Goal: Information Seeking & Learning: Learn about a topic

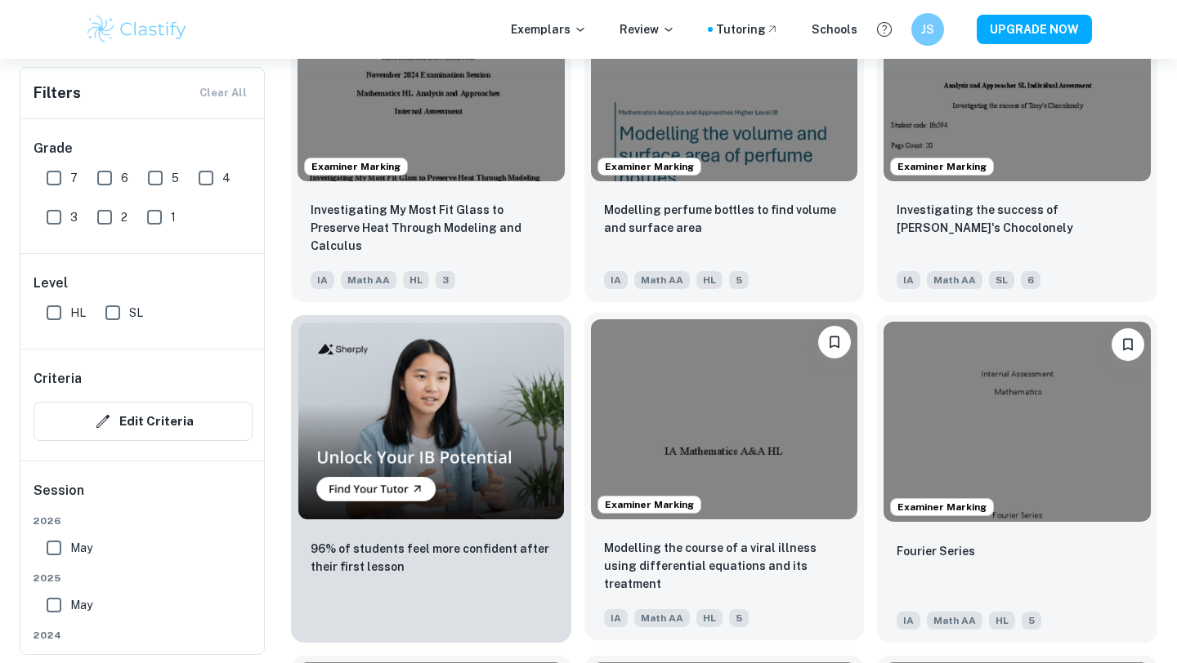
scroll to position [767, 0]
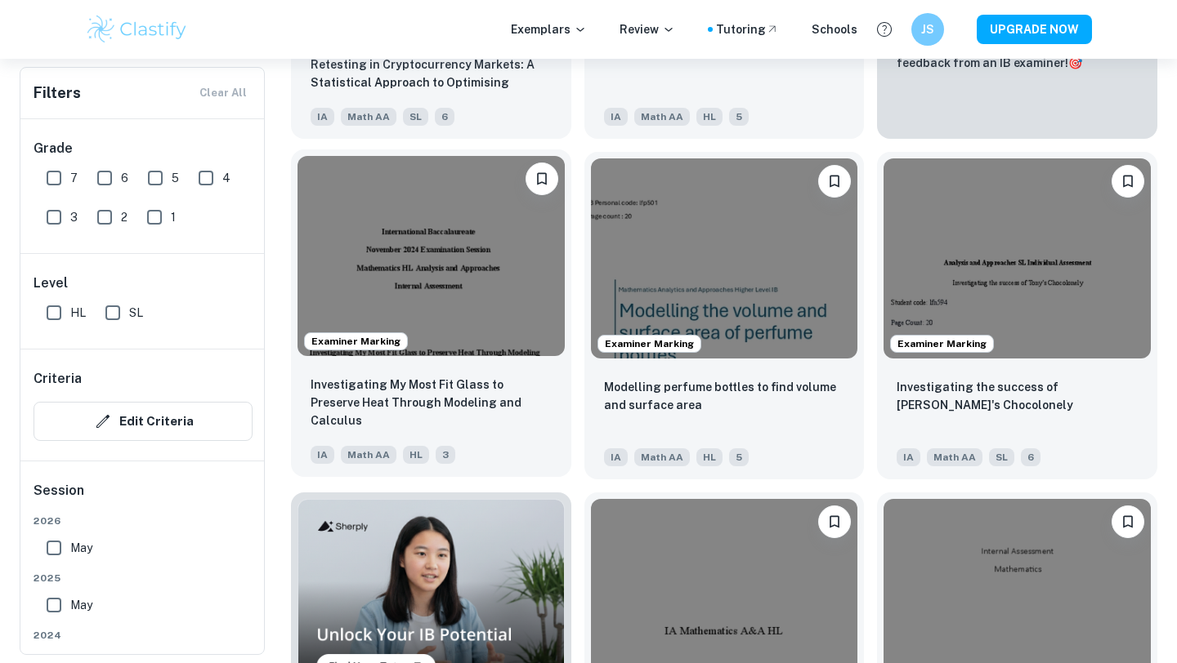
click at [491, 204] on img at bounding box center [430, 256] width 267 height 200
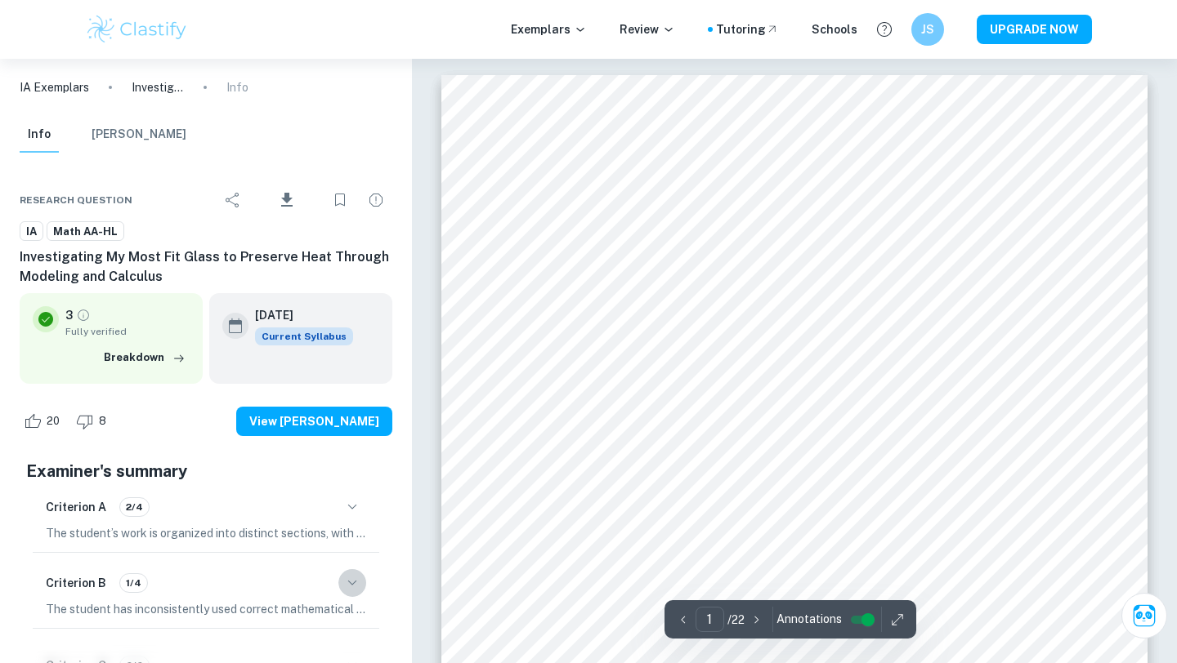
click at [352, 579] on icon "button" at bounding box center [352, 584] width 20 height 20
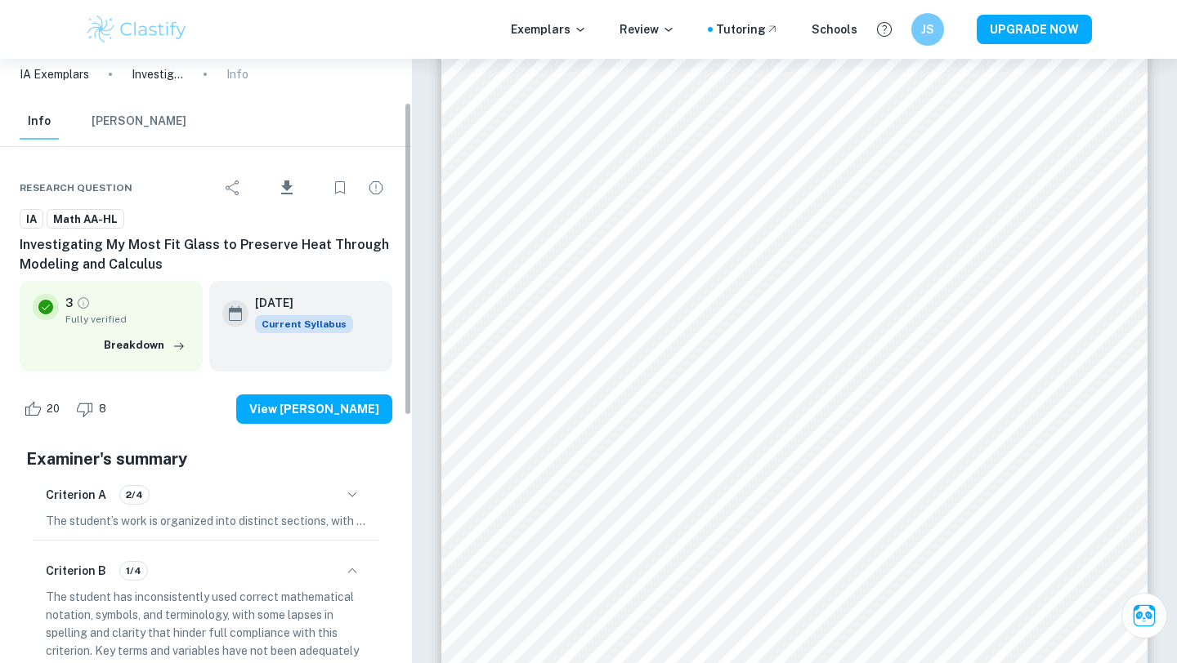
scroll to position [347, 0]
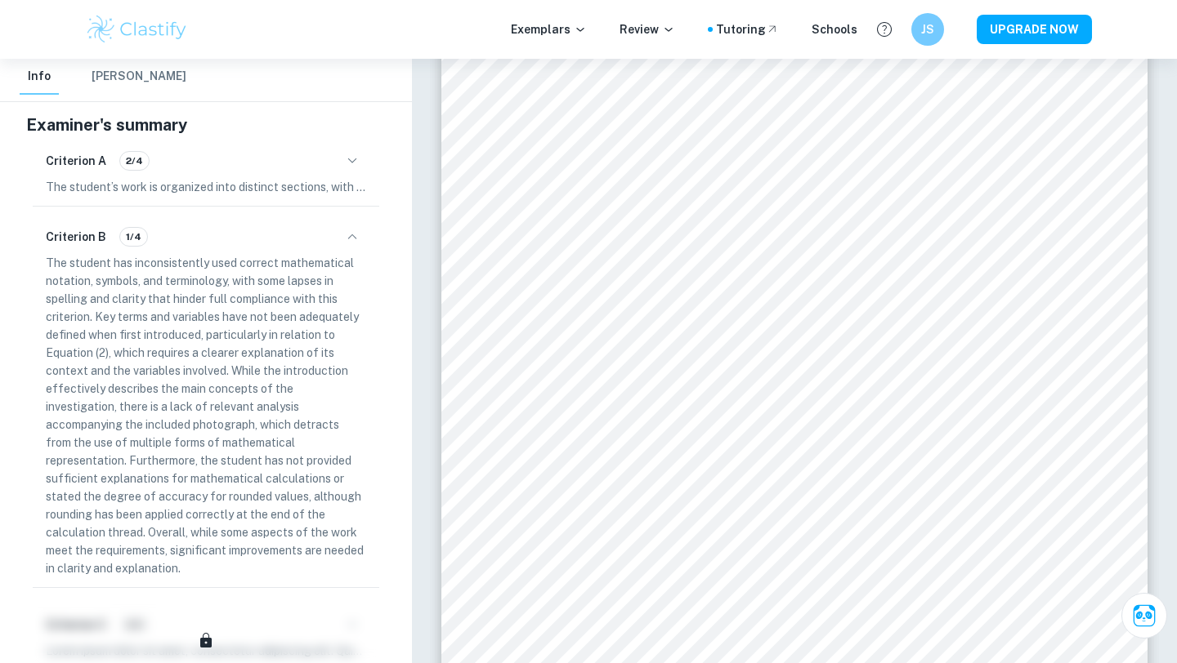
click at [349, 240] on icon "button" at bounding box center [352, 237] width 20 height 20
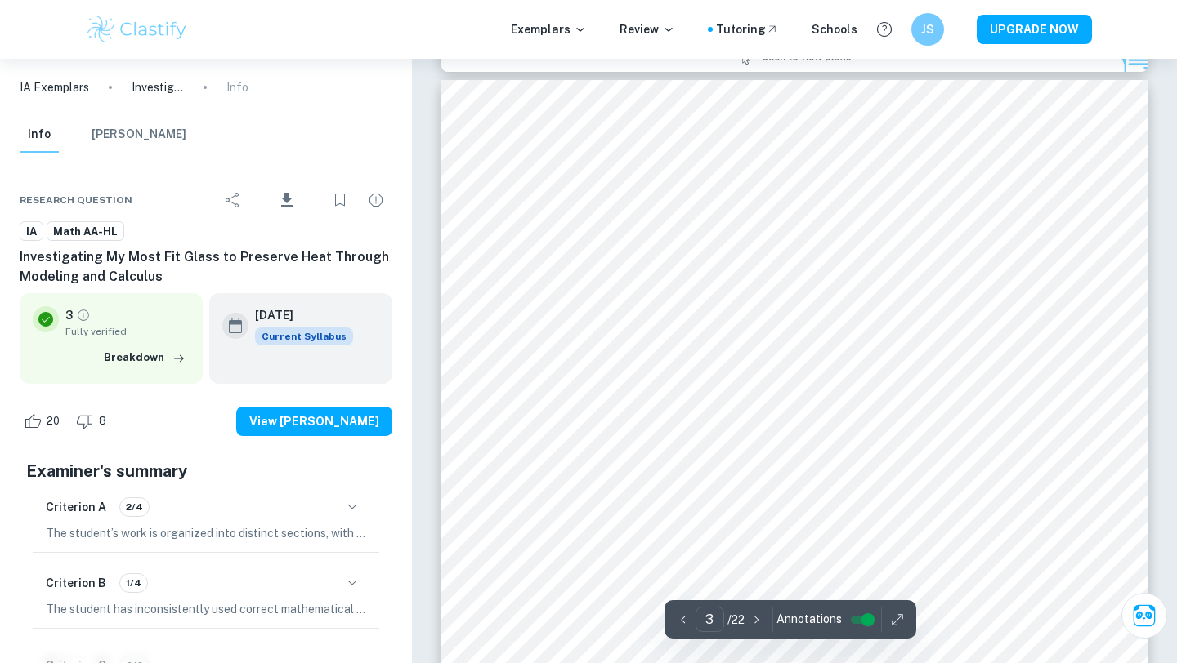
scroll to position [2277, 0]
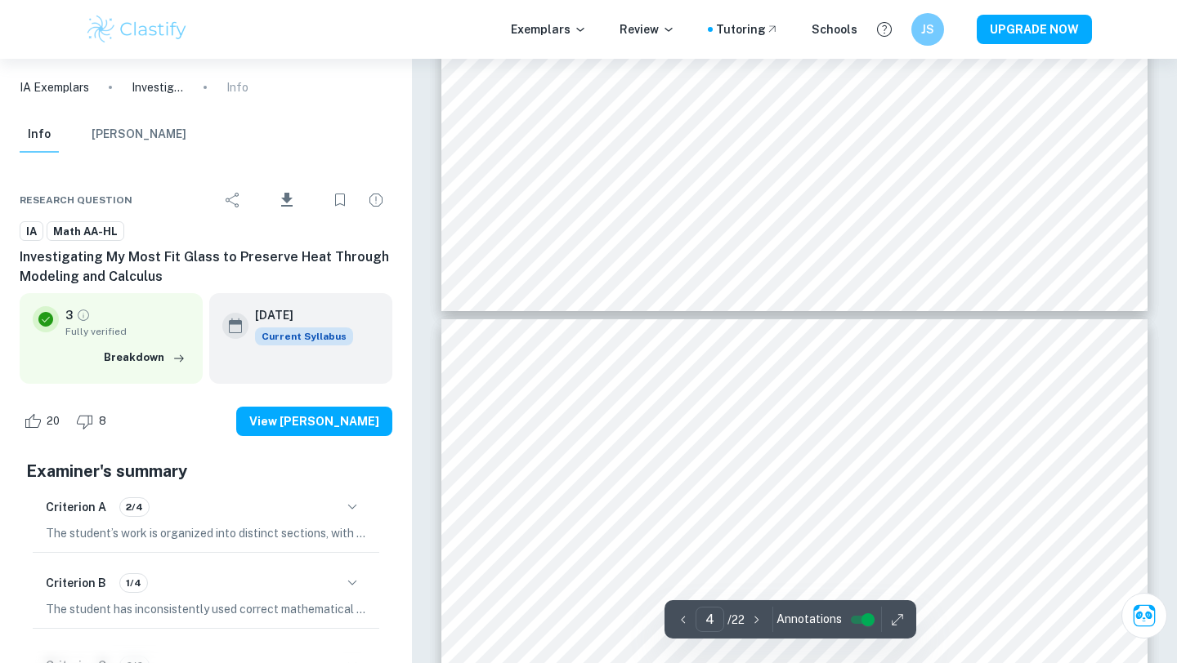
type input "3"
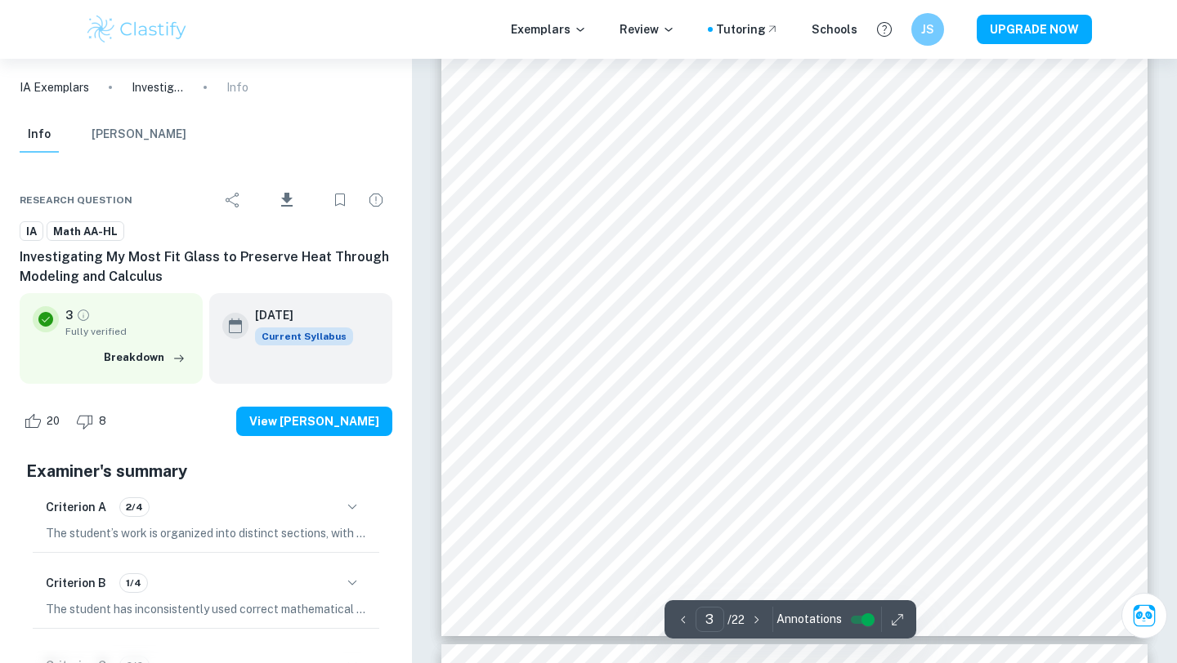
scroll to position [2468, 0]
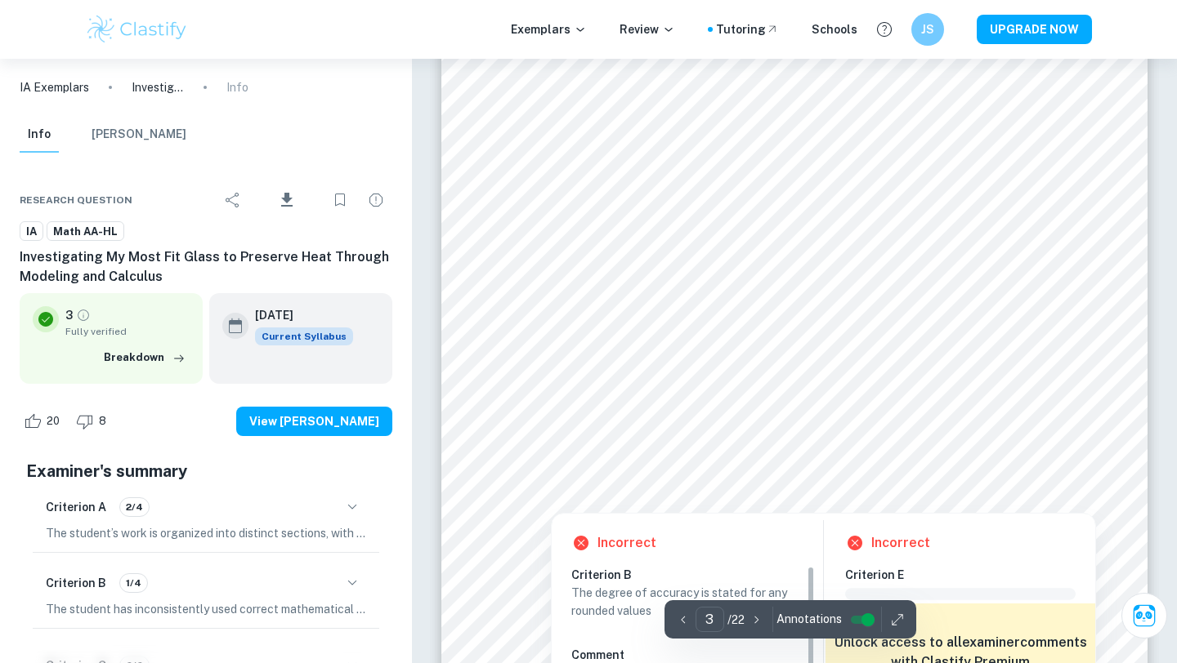
click at [609, 403] on div at bounding box center [793, 403] width 553 height 51
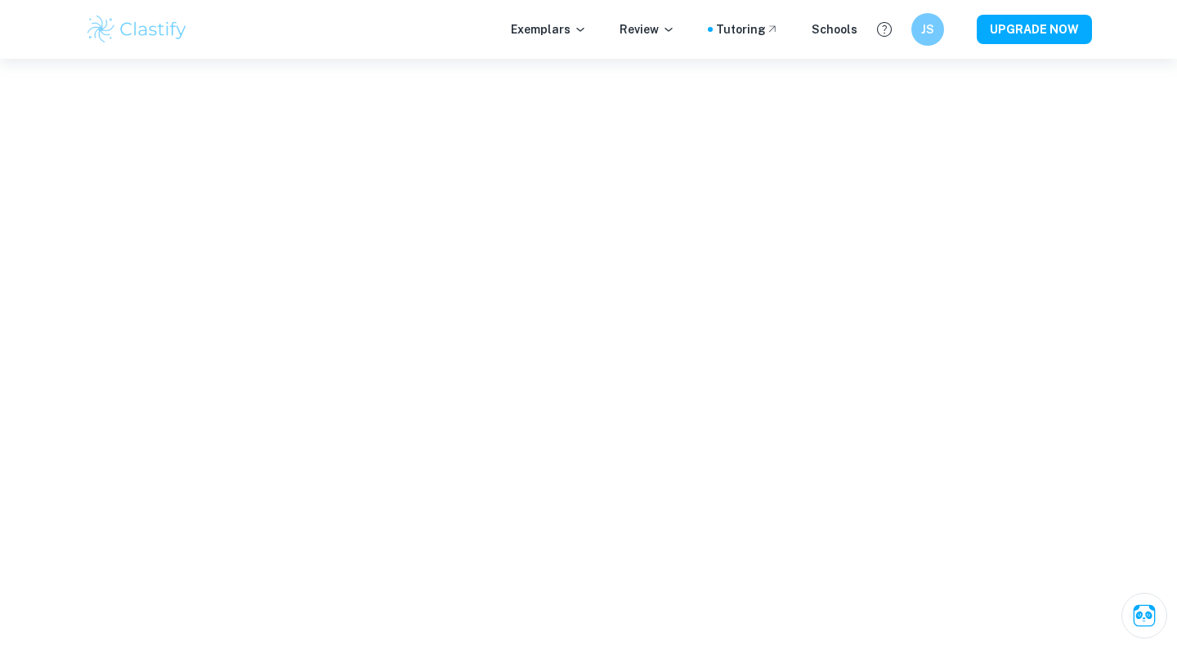
scroll to position [4866, 0]
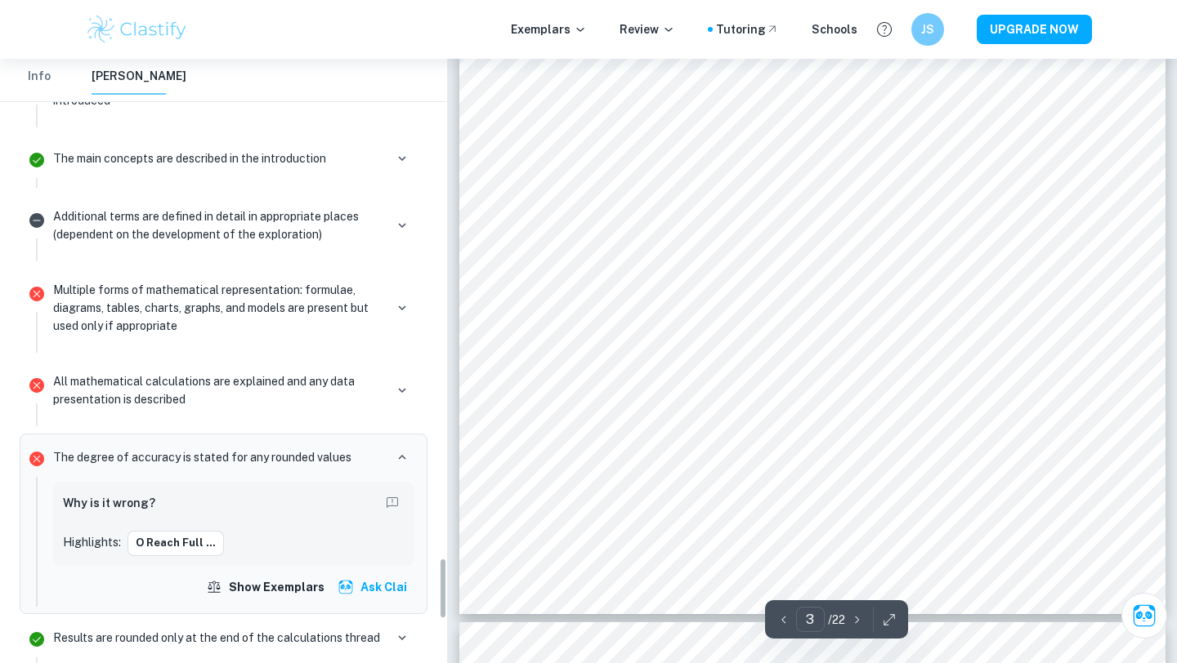
click at [378, 395] on p "All mathematical calculations are explained and any data presentation is descri…" at bounding box center [218, 391] width 331 height 36
click at [404, 383] on icon "button" at bounding box center [402, 390] width 15 height 15
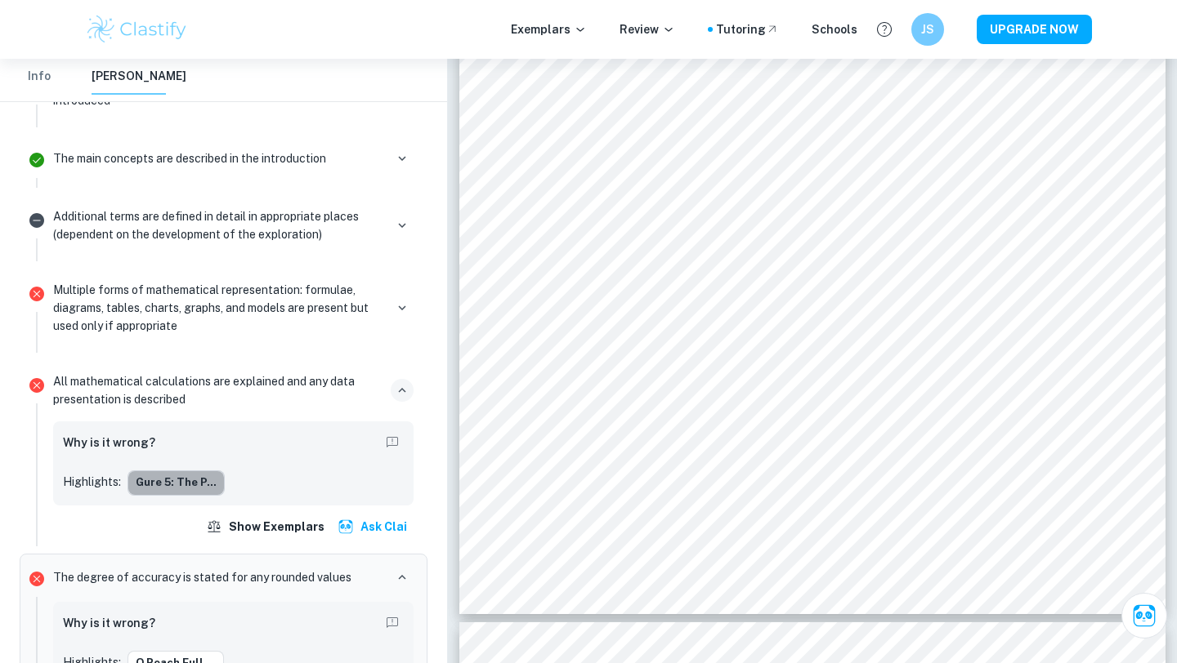
click at [206, 476] on button "gure 5: The p..." at bounding box center [175, 483] width 97 height 25
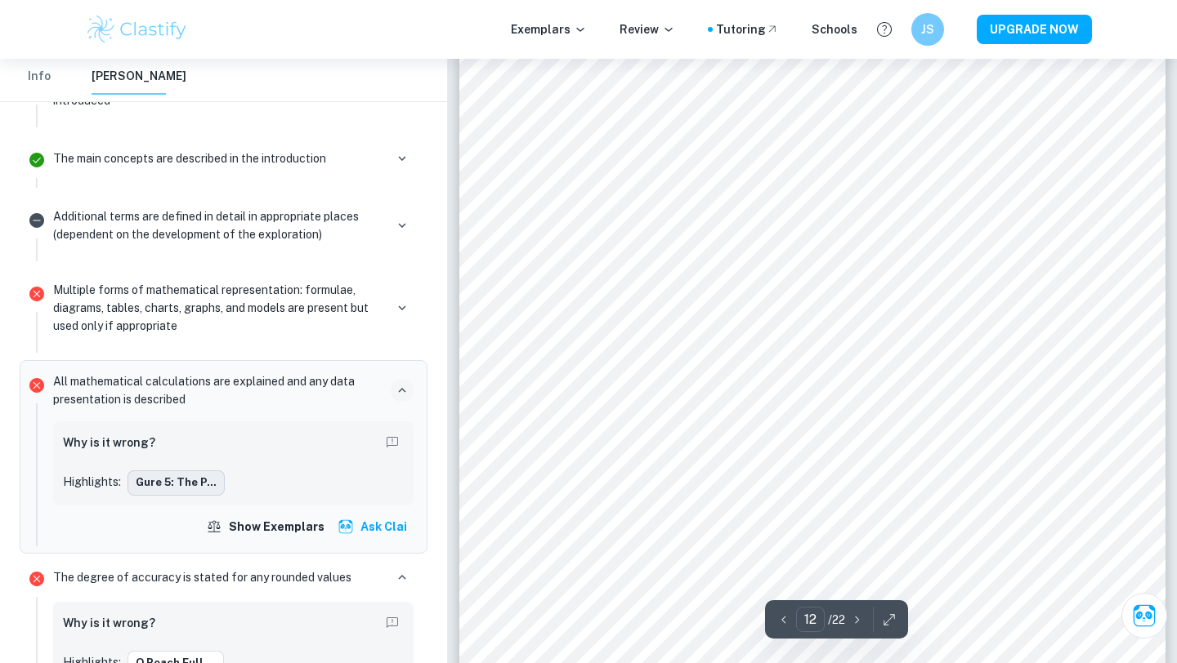
scroll to position [11569, 0]
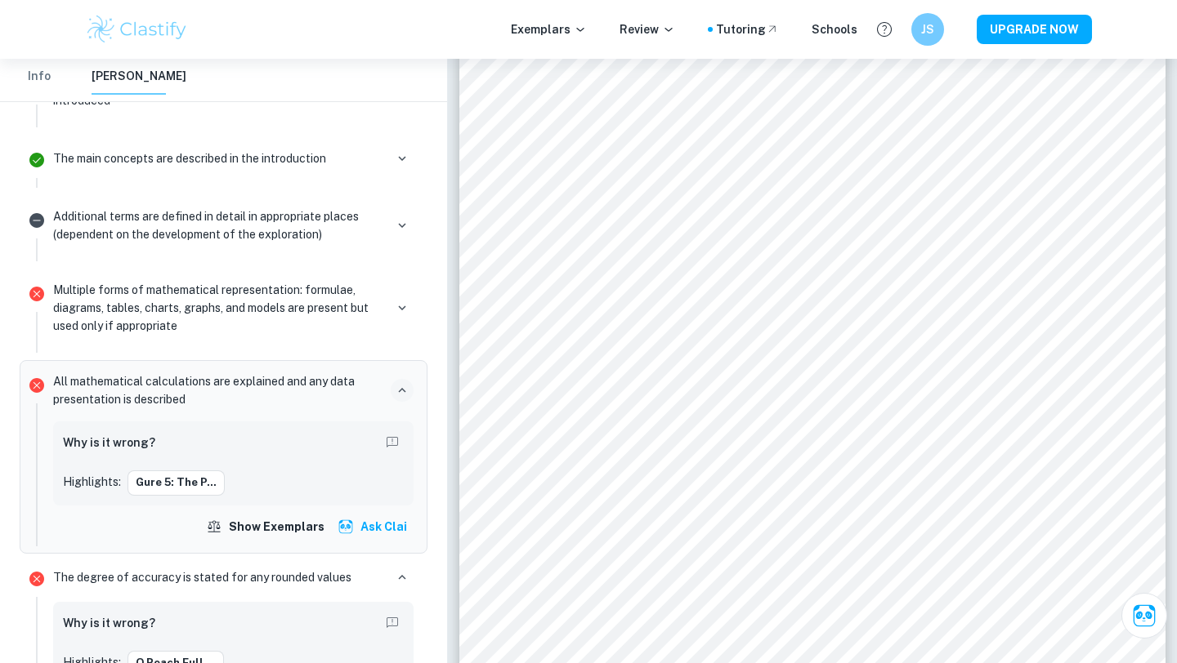
click at [175, 432] on div "Why is it wrong?" at bounding box center [233, 444] width 341 height 26
click at [274, 525] on button "Show exemplars" at bounding box center [267, 526] width 128 height 29
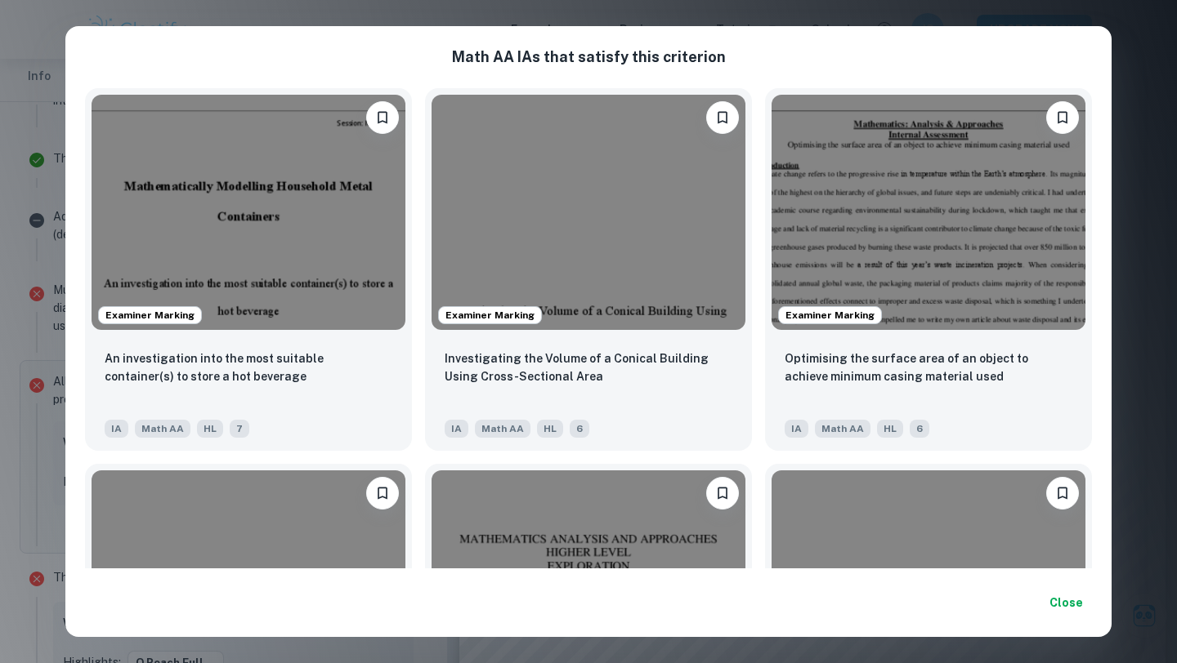
click at [1176, 16] on div "Math AA IA s that satisfy this criterion Examiner Marking An investigation into…" at bounding box center [588, 331] width 1177 height 663
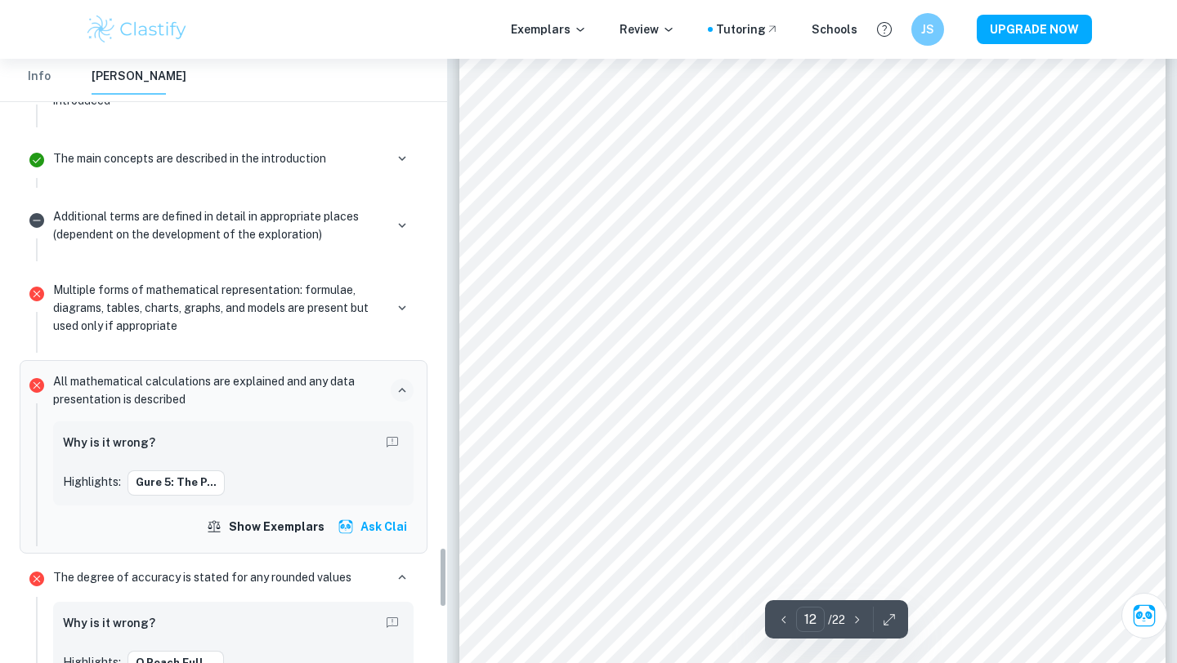
click at [258, 327] on p "Multiple forms of mathematical representation: formulae, diagrams, tables, char…" at bounding box center [218, 308] width 331 height 54
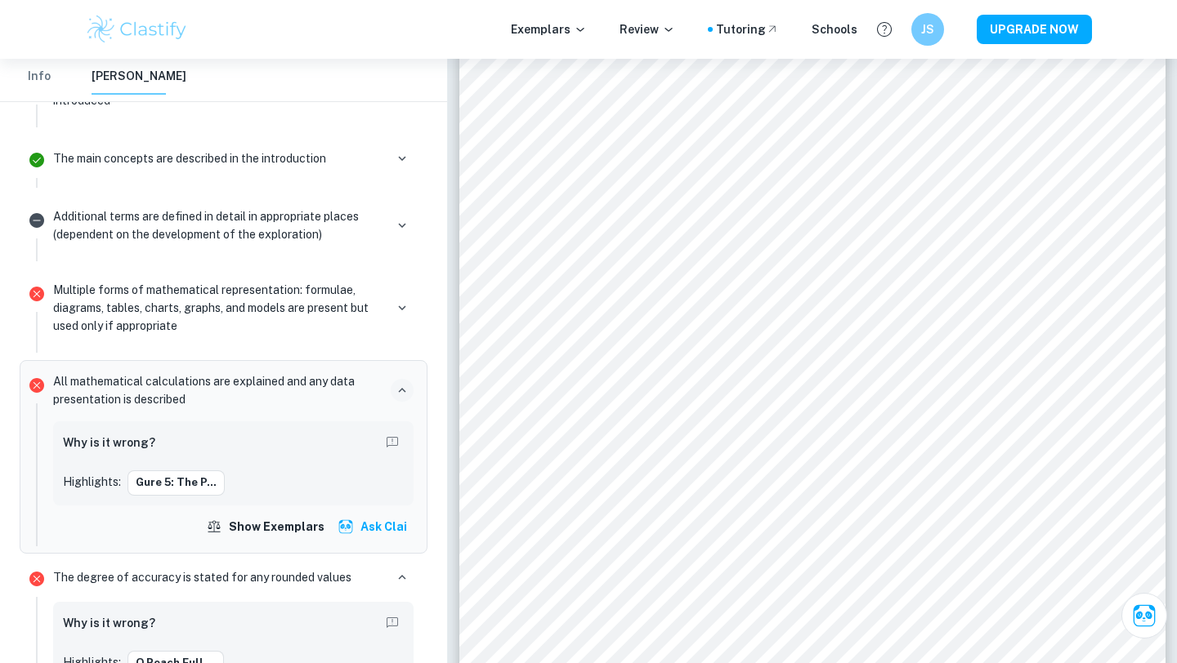
click at [386, 311] on div "Multiple forms of mathematical representation: formulae, diagrams, tables, char…" at bounding box center [233, 308] width 360 height 54
click at [400, 312] on icon "button" at bounding box center [402, 308] width 15 height 15
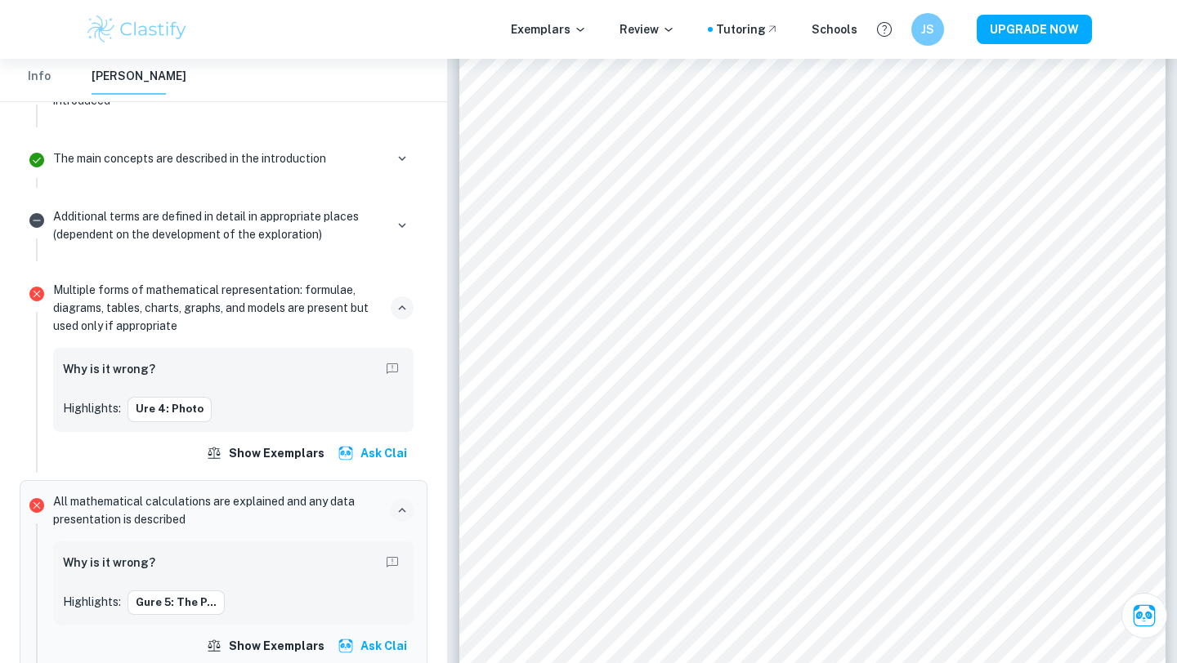
click at [285, 308] on p "Multiple forms of mathematical representation: formulae, diagrams, tables, char…" at bounding box center [218, 308] width 331 height 54
click at [136, 411] on button "ure 4: Photo" at bounding box center [169, 409] width 84 height 25
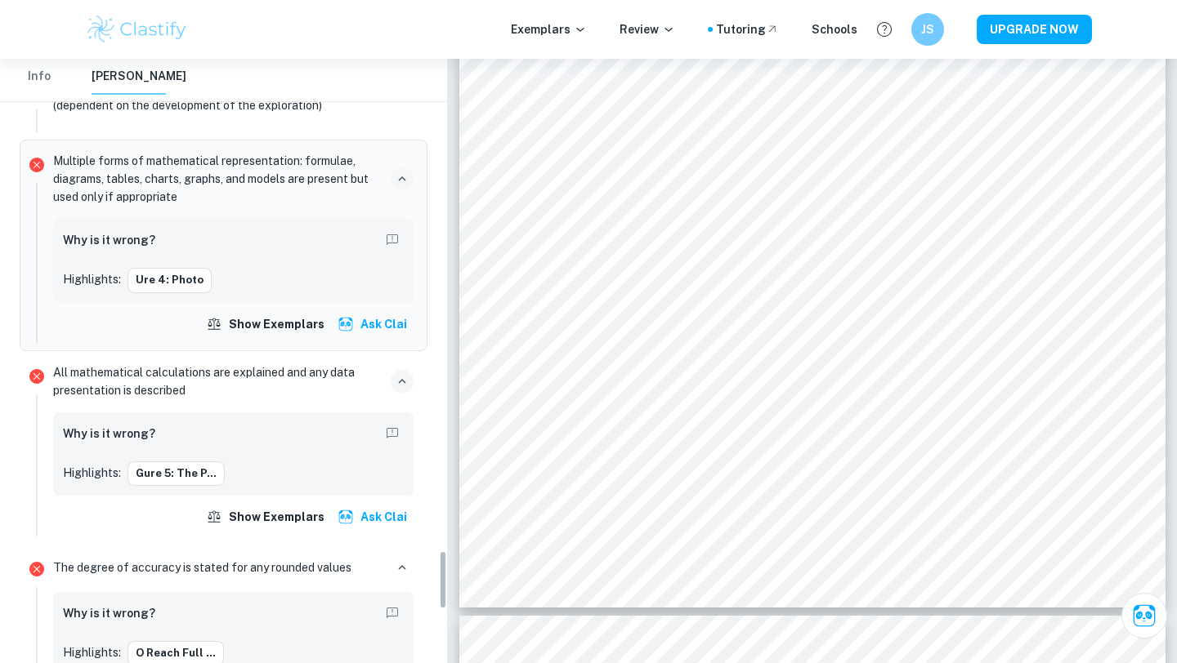
scroll to position [5004, 0]
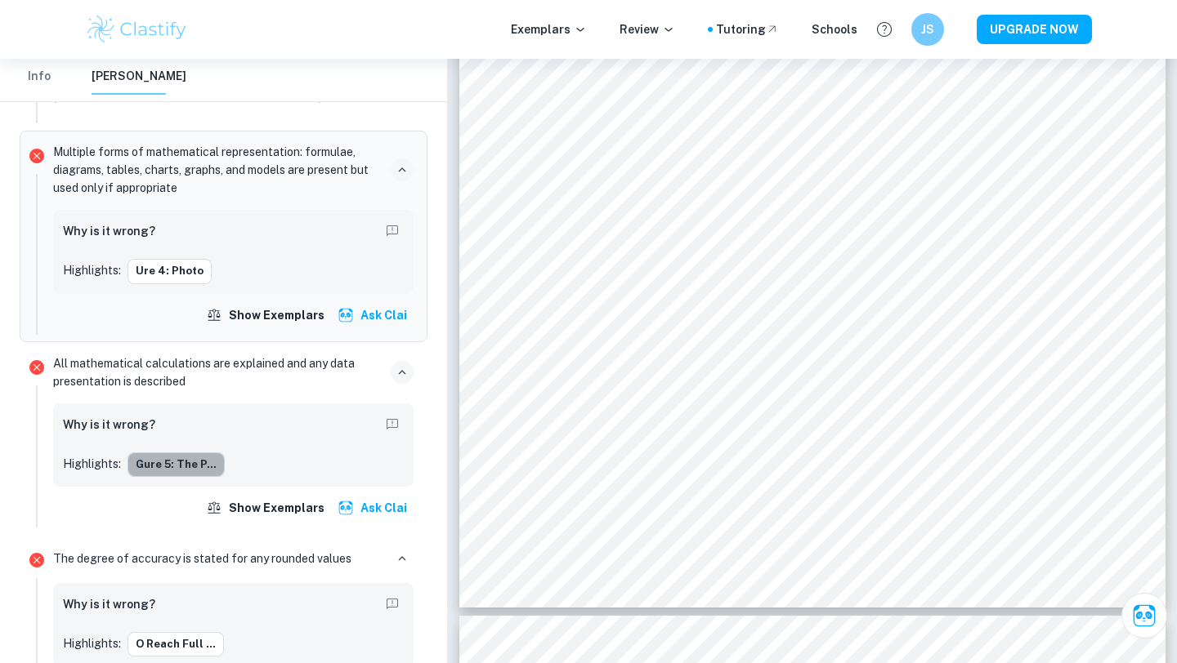
click at [177, 462] on button "gure 5: The p..." at bounding box center [175, 465] width 97 height 25
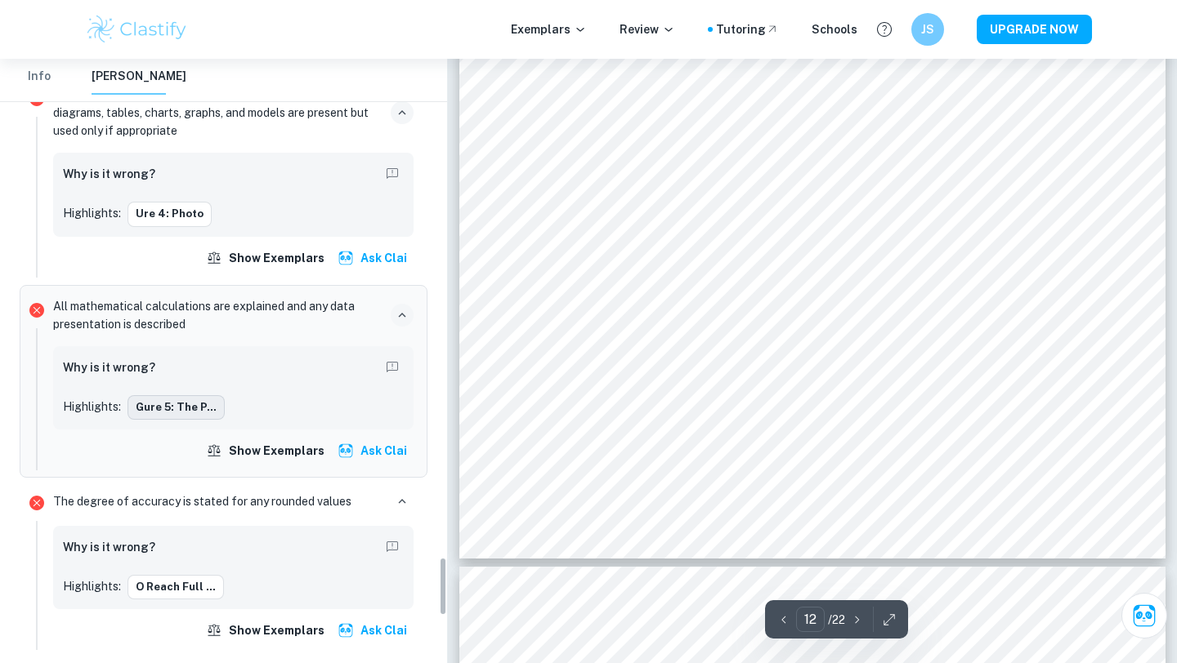
scroll to position [5150, 0]
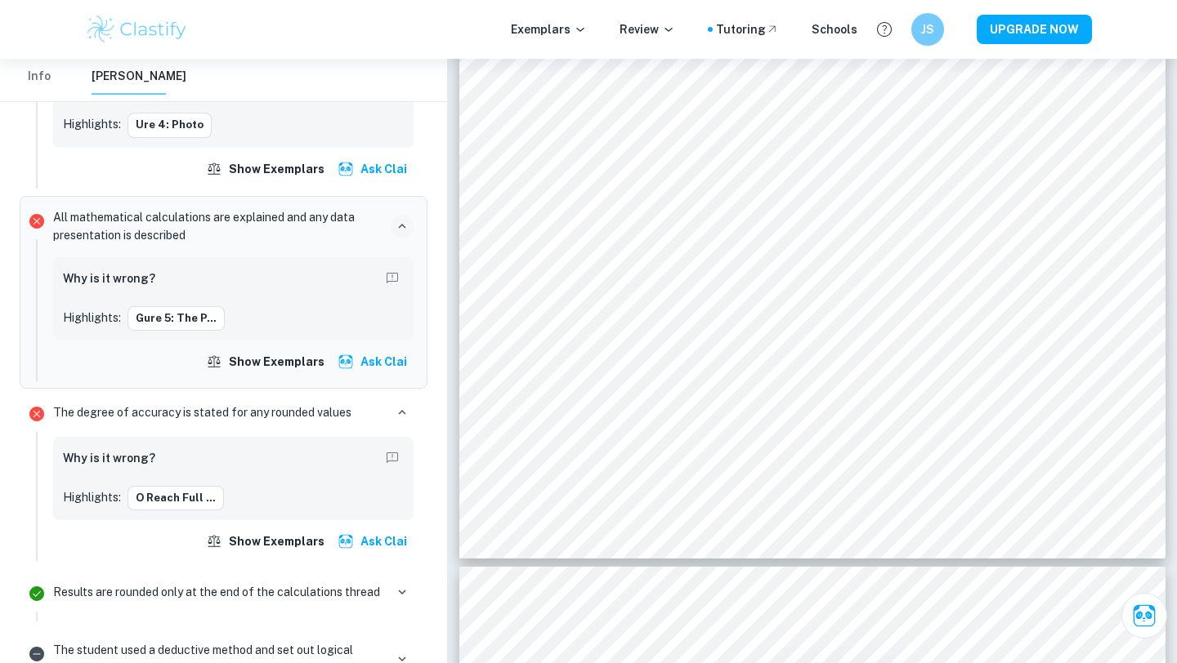
click at [176, 485] on div "Why is it wrong? Highlights: o reach full ..." at bounding box center [233, 479] width 341 height 64
click at [176, 492] on button "o reach full ..." at bounding box center [175, 498] width 96 height 25
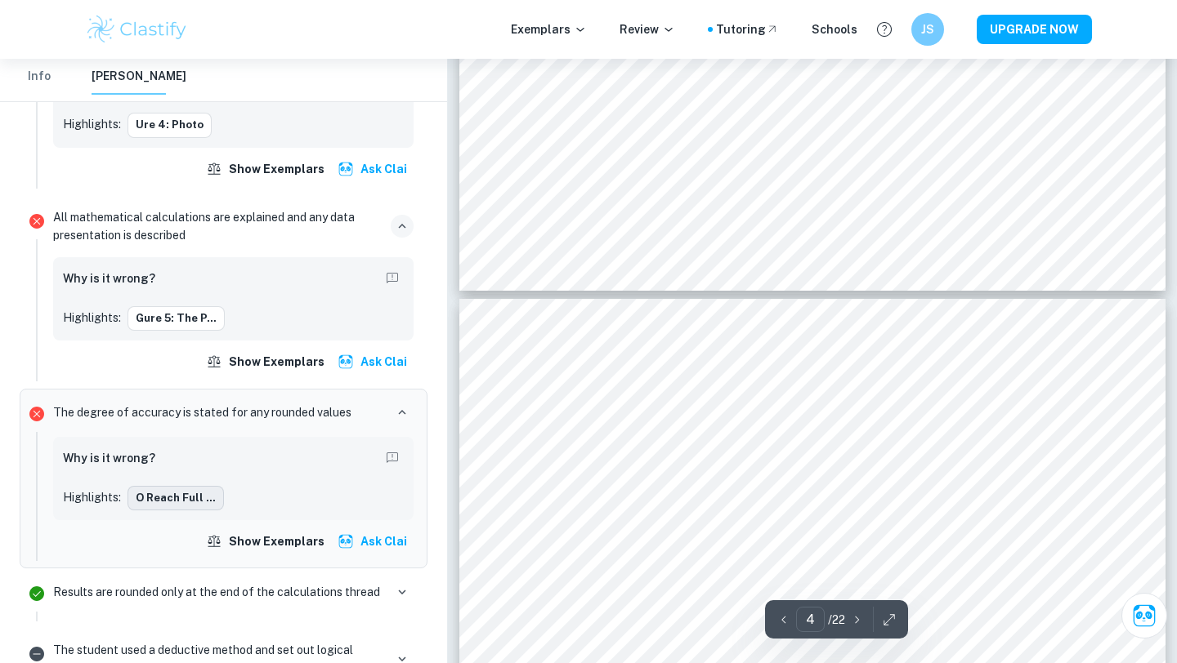
type input "3"
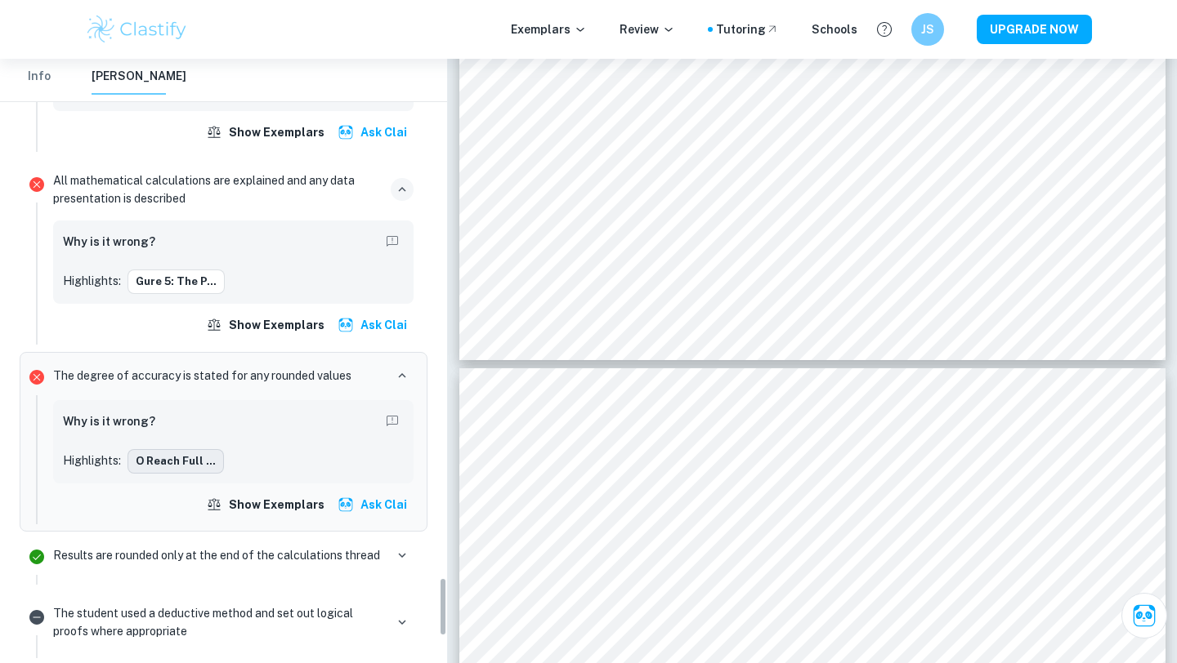
scroll to position [5269, 0]
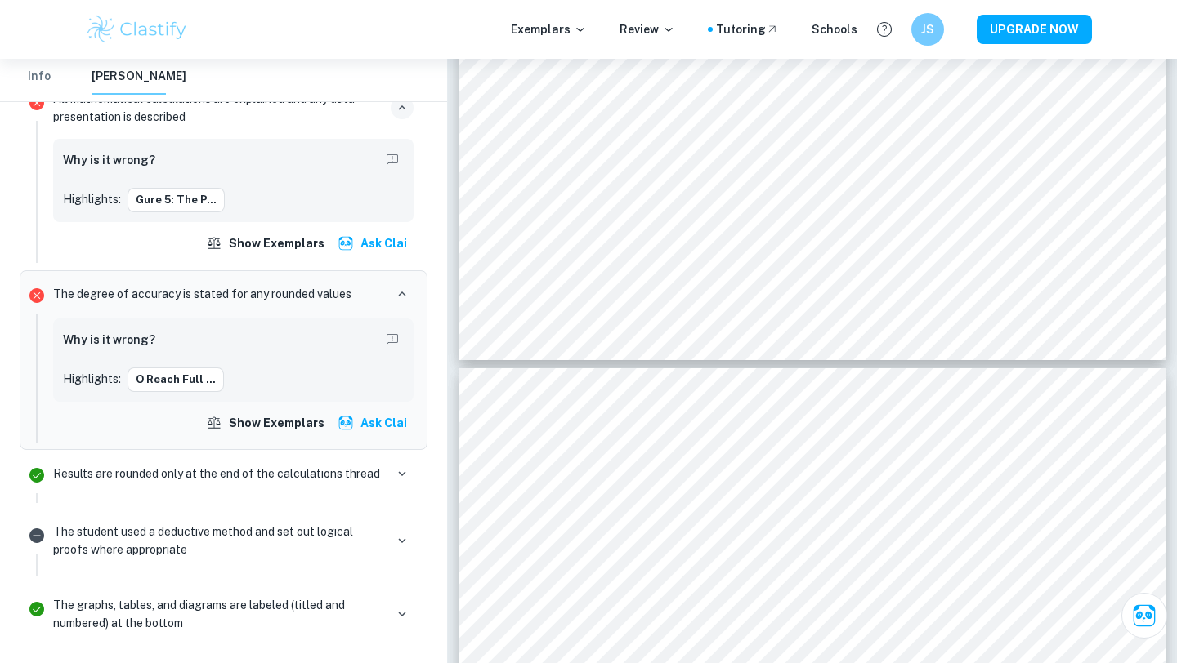
click at [364, 418] on button "Ask Clai" at bounding box center [373, 423] width 79 height 29
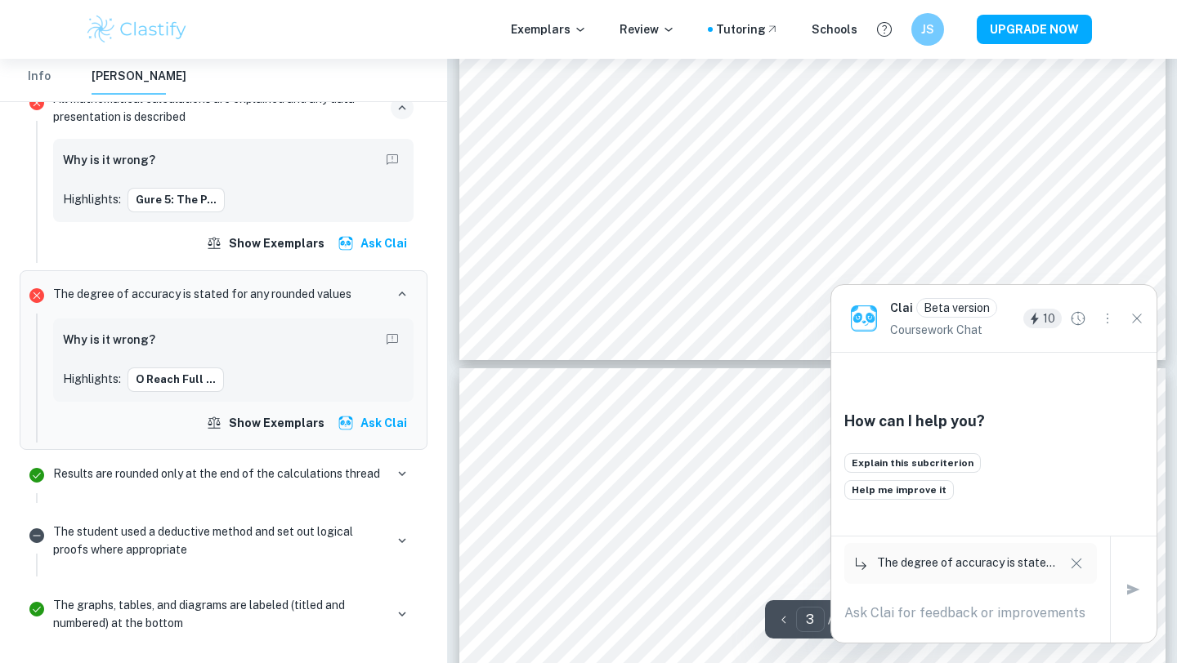
click at [954, 605] on textarea at bounding box center [970, 613] width 252 height 19
type textarea "e"
type textarea "explain why is this wrong"
click at [1126, 585] on icon "button" at bounding box center [1134, 590] width 20 height 20
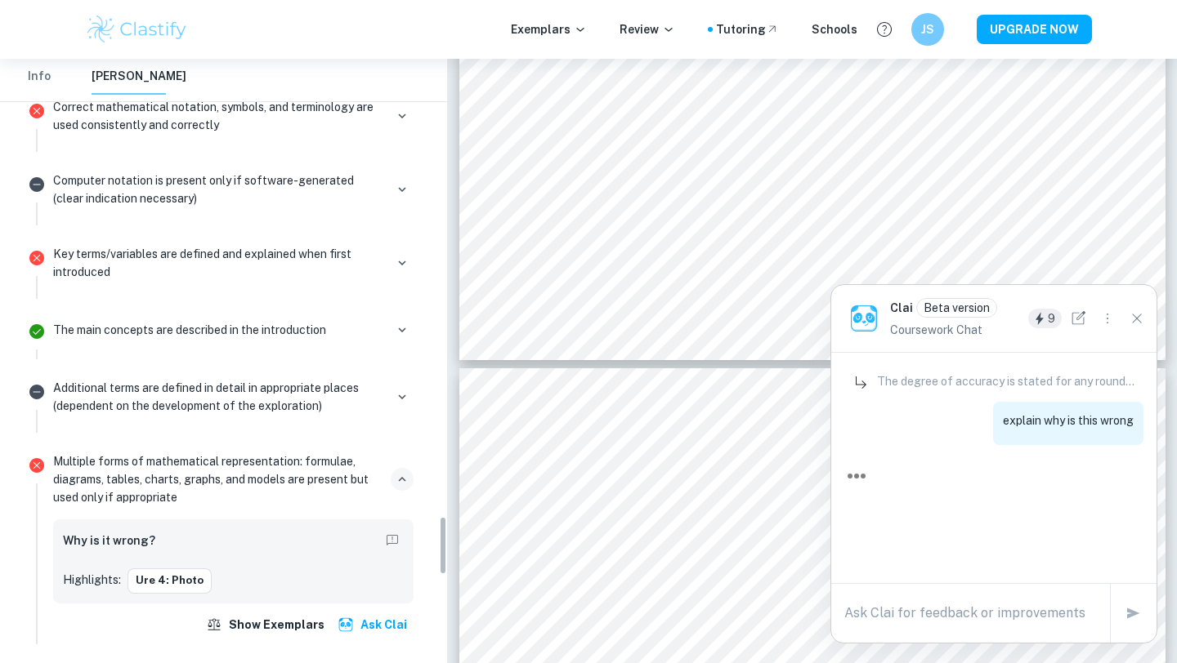
scroll to position [4610, 0]
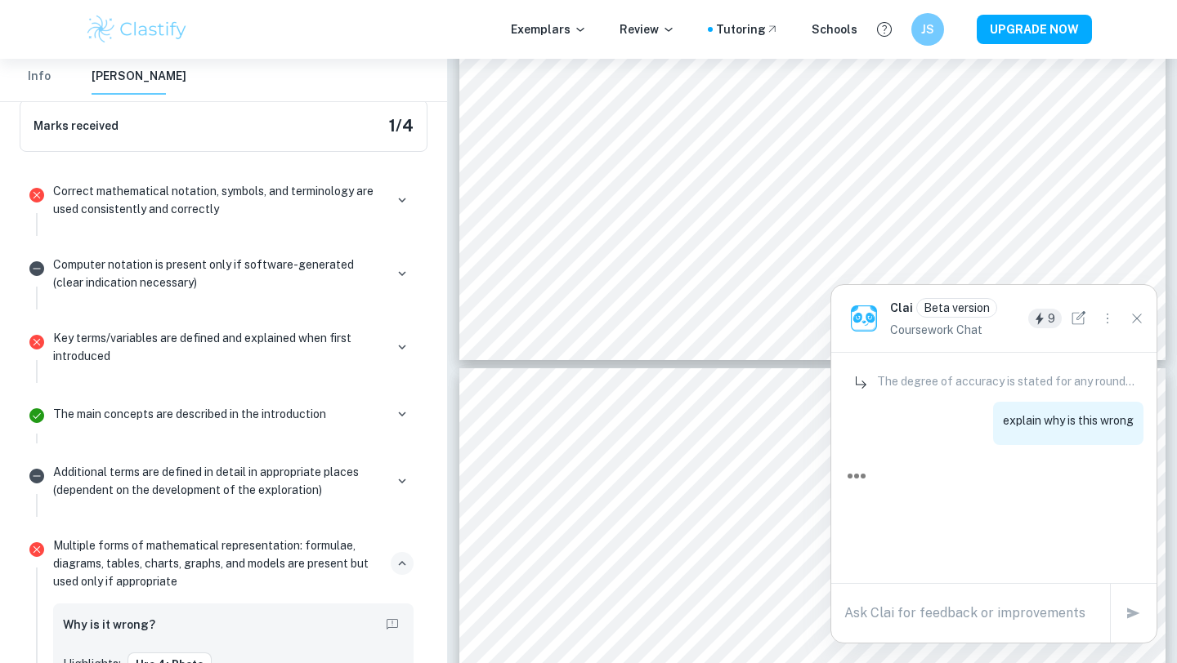
click at [386, 346] on div "Key terms/variables are defined and explained when first introduced" at bounding box center [233, 347] width 360 height 36
click at [395, 345] on icon "button" at bounding box center [402, 347] width 15 height 15
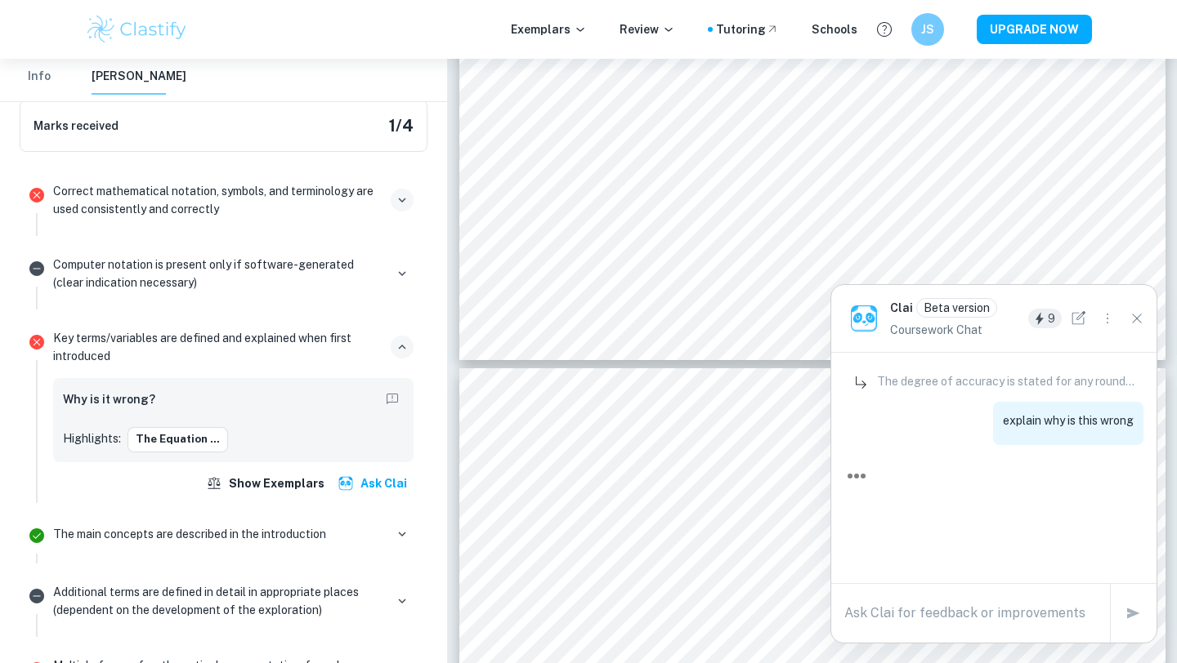
click at [395, 201] on icon "button" at bounding box center [402, 200] width 15 height 15
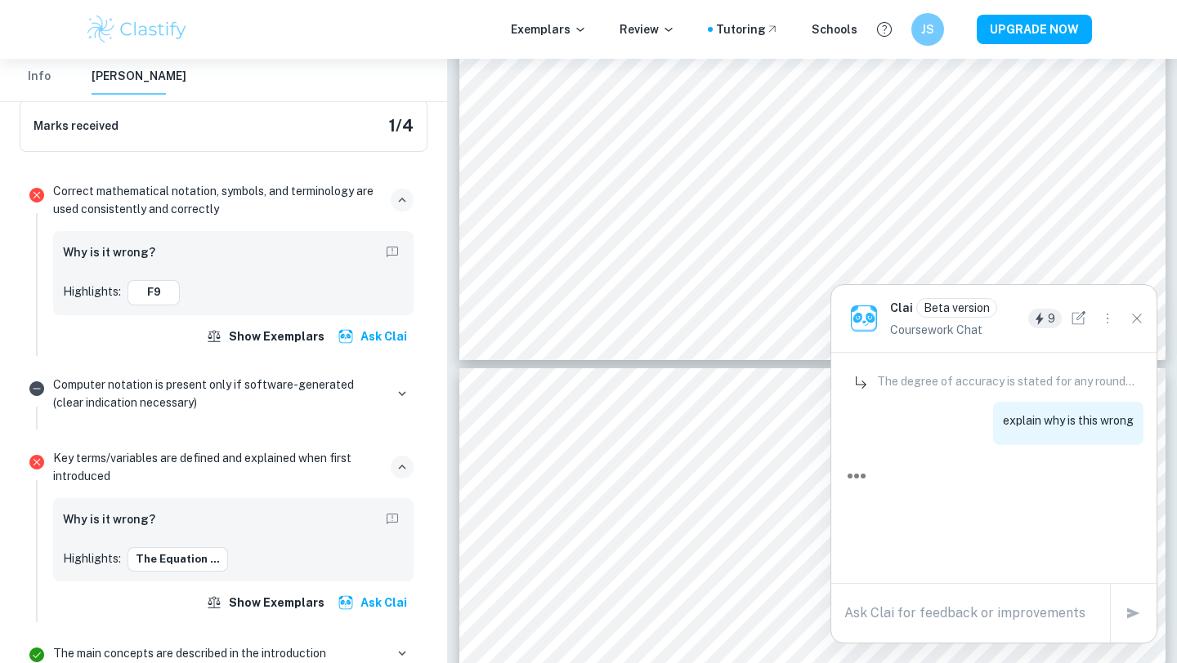
click at [300, 252] on div "Why is it wrong?" at bounding box center [233, 254] width 341 height 26
click at [178, 282] on div "f9" at bounding box center [153, 292] width 52 height 25
click at [163, 286] on button "f9" at bounding box center [153, 292] width 52 height 25
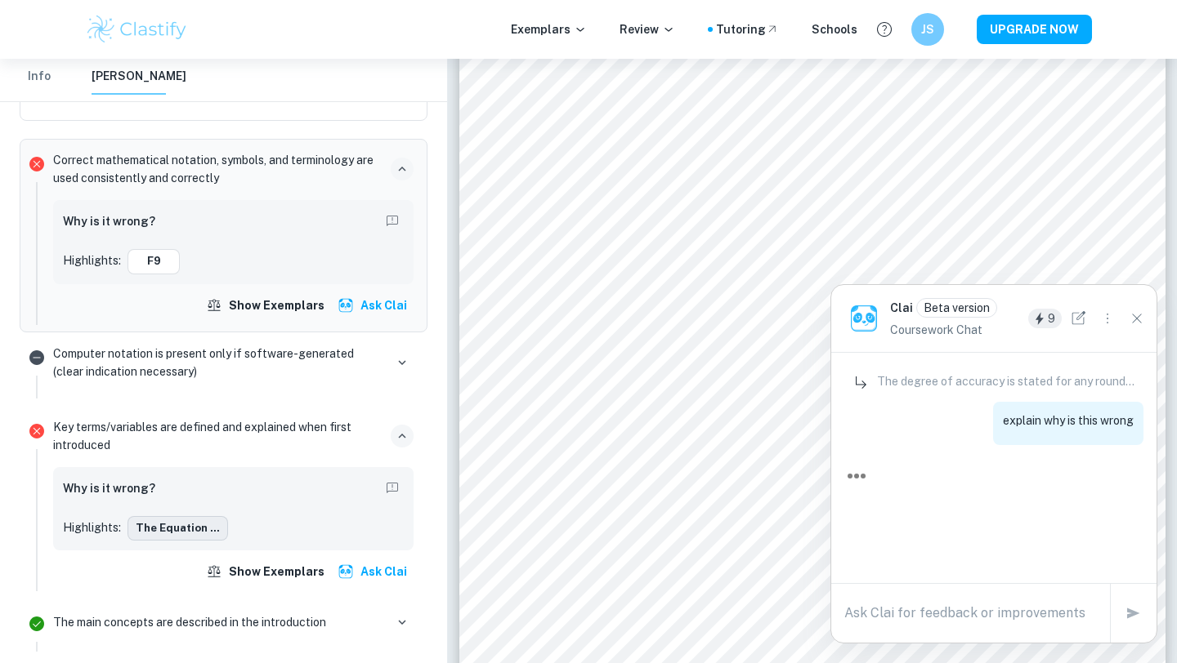
click at [174, 520] on button "the equation ..." at bounding box center [177, 528] width 101 height 25
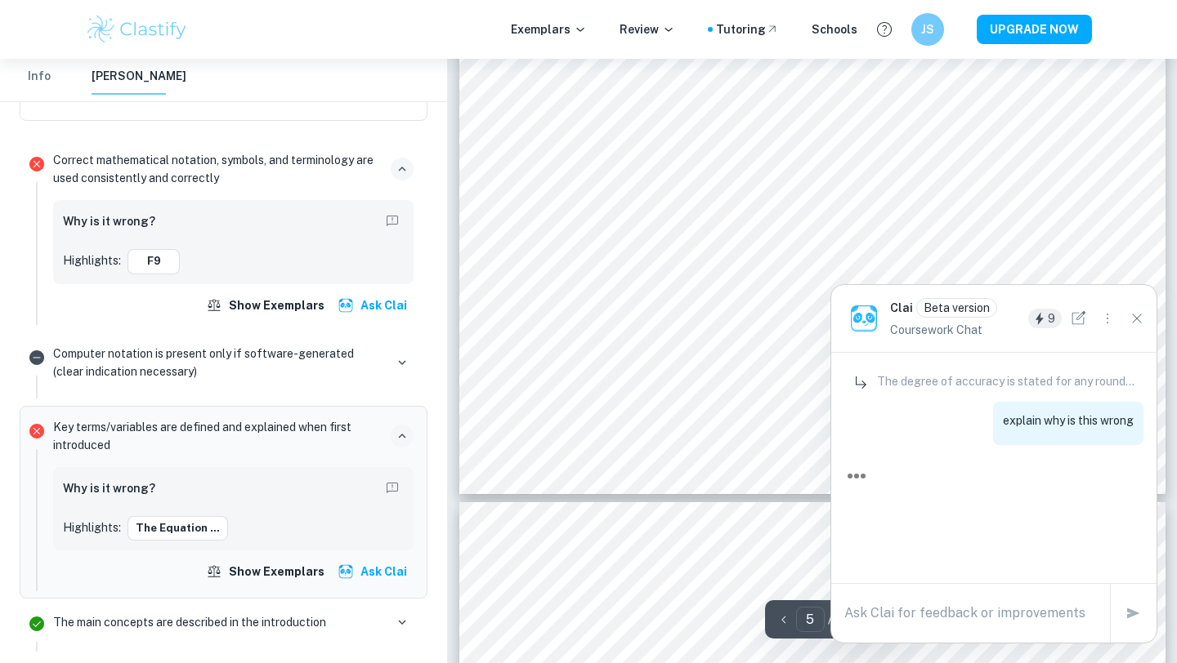
scroll to position [4497, 0]
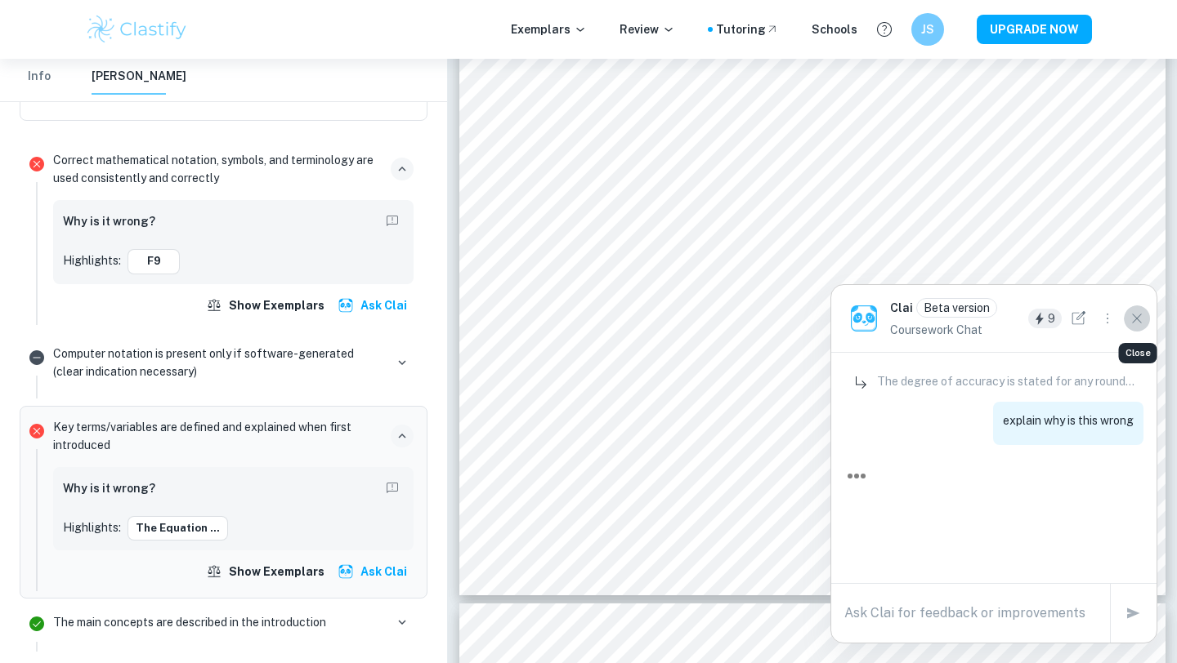
click at [1137, 328] on button "Close" at bounding box center [1137, 319] width 26 height 26
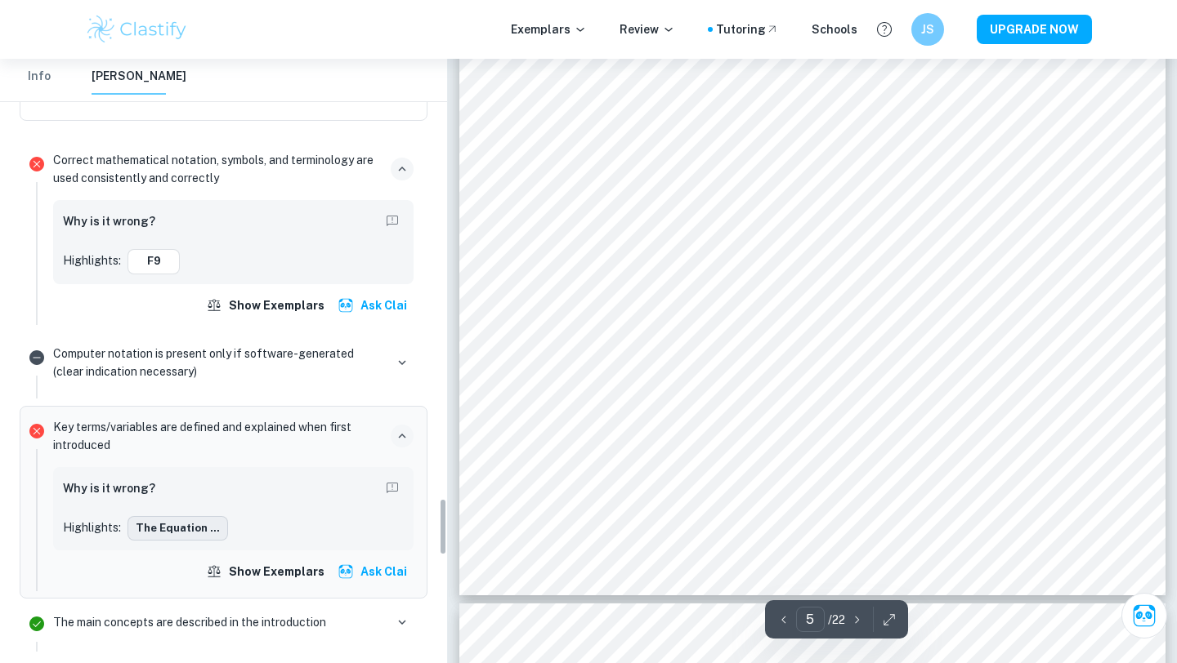
click at [212, 525] on button "the equation ..." at bounding box center [177, 528] width 101 height 25
click at [197, 529] on button "the equation ..." at bounding box center [177, 528] width 101 height 25
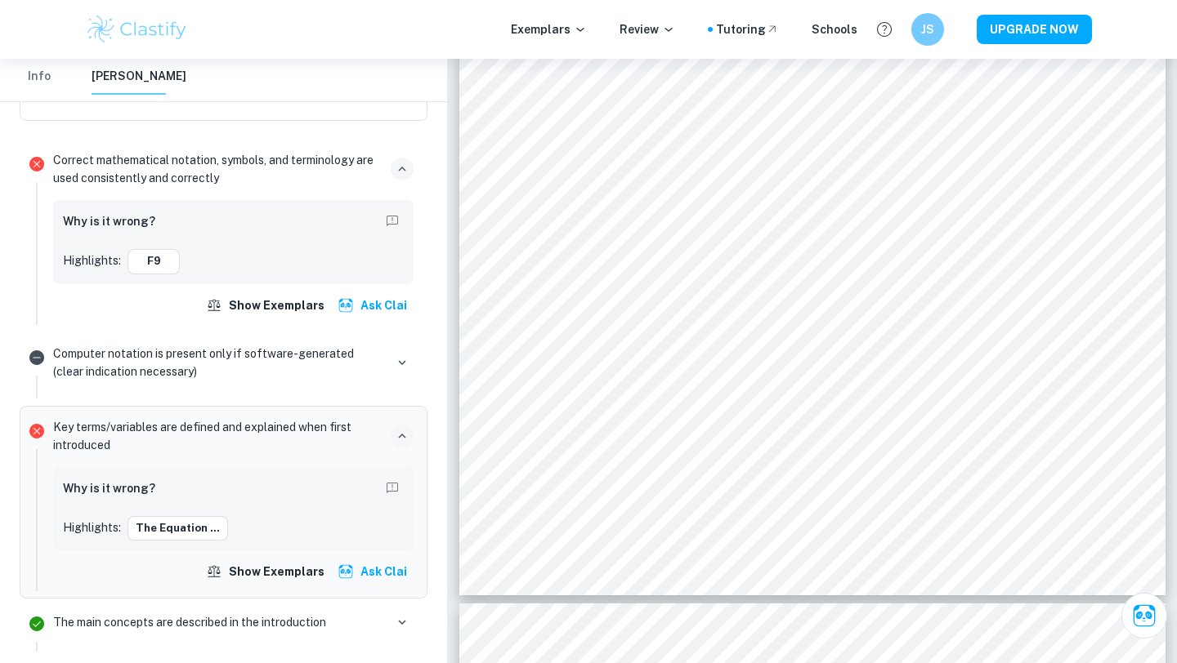
click at [388, 489] on icon "Report mistake/confusion" at bounding box center [392, 488] width 15 height 15
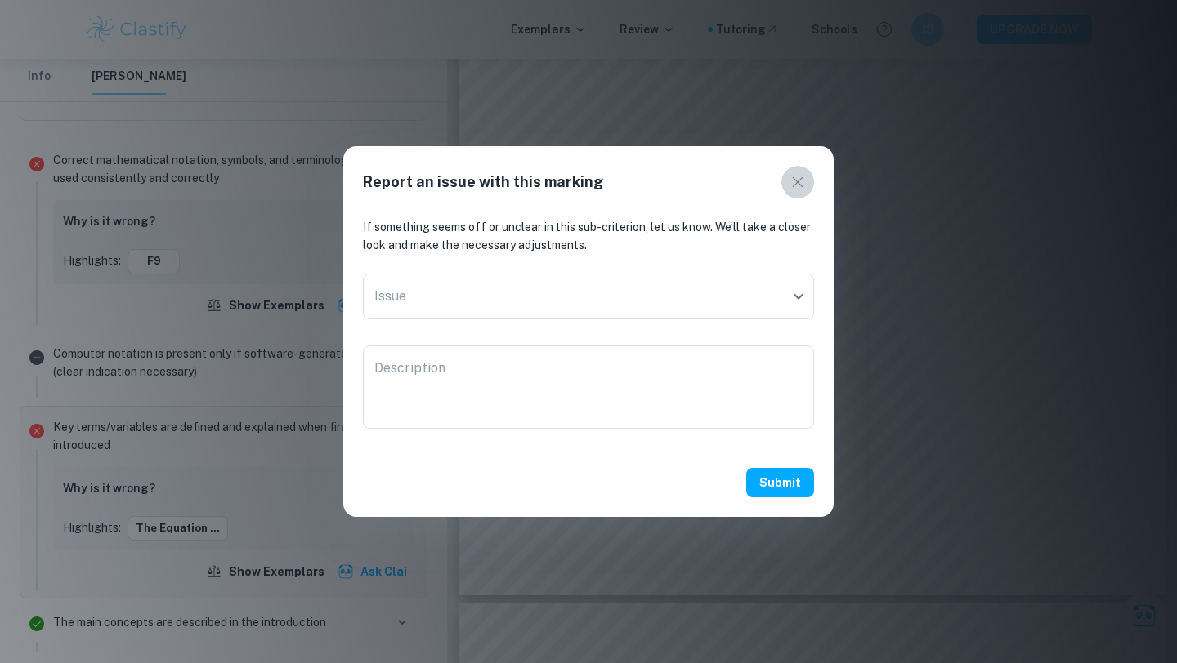
click at [800, 174] on icon "button" at bounding box center [798, 182] width 20 height 20
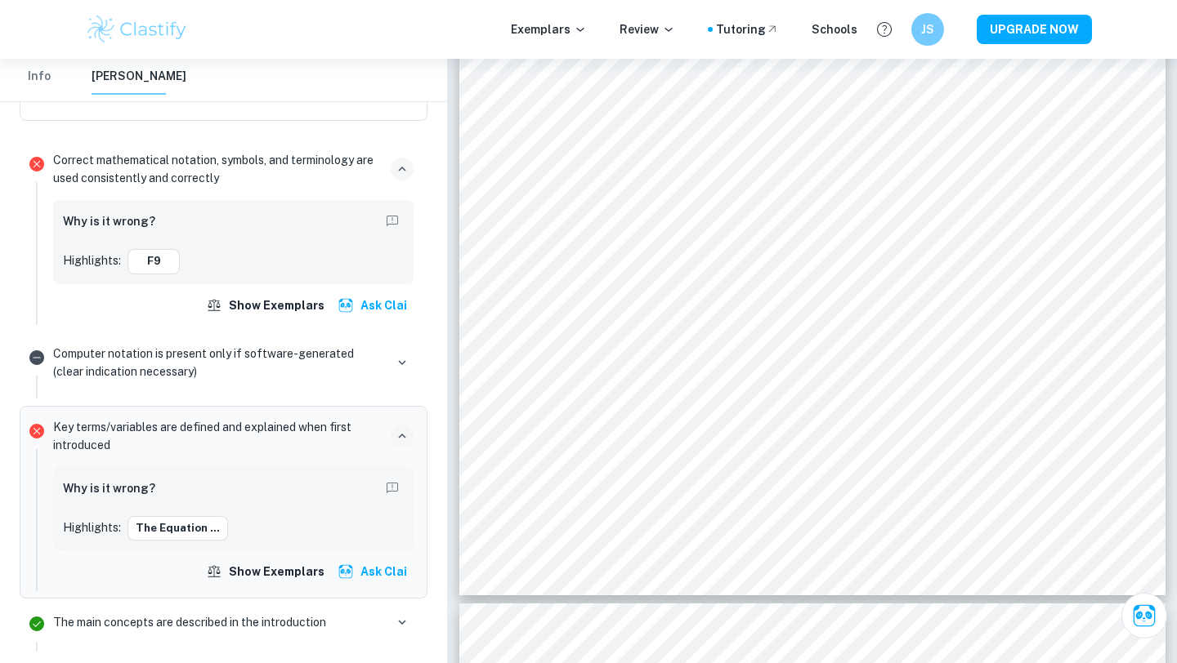
click at [394, 442] on button "button" at bounding box center [402, 436] width 23 height 23
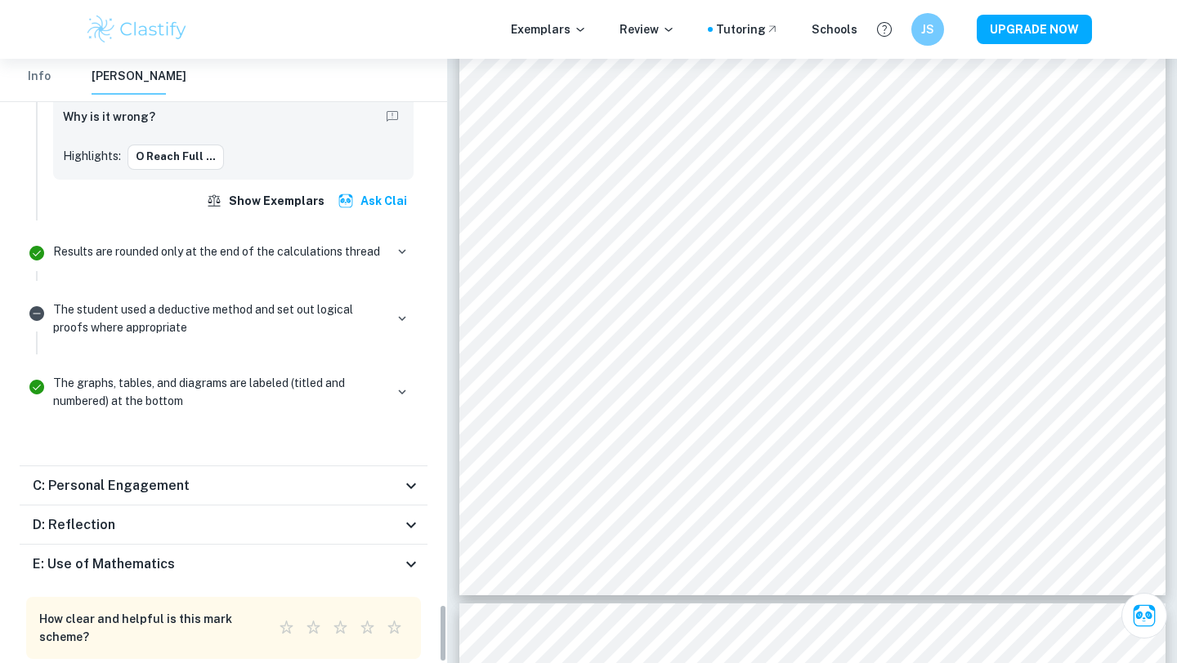
scroll to position [5654, 0]
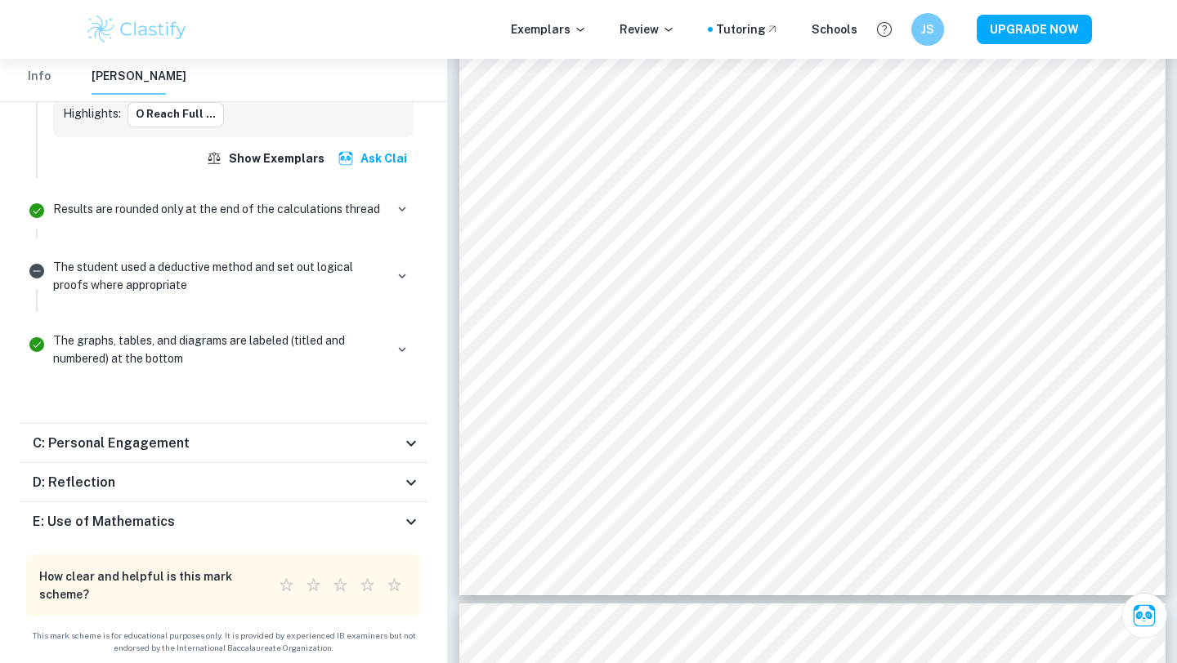
click at [336, 517] on div "E: Use of Mathematics" at bounding box center [217, 522] width 369 height 20
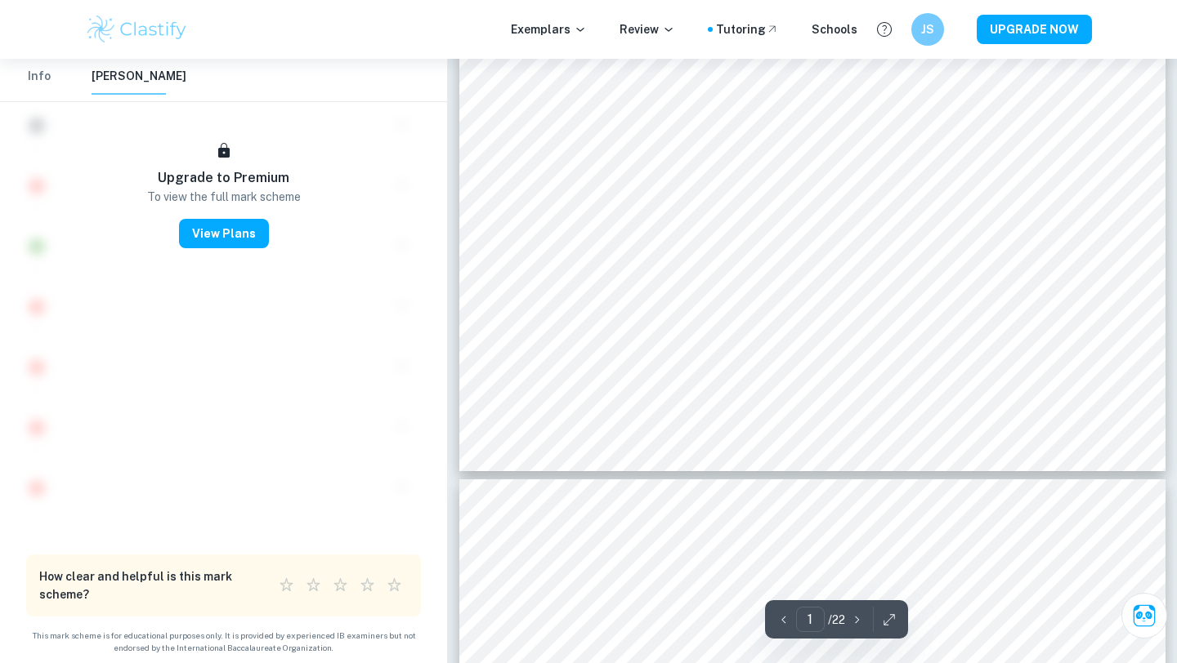
scroll to position [0, 0]
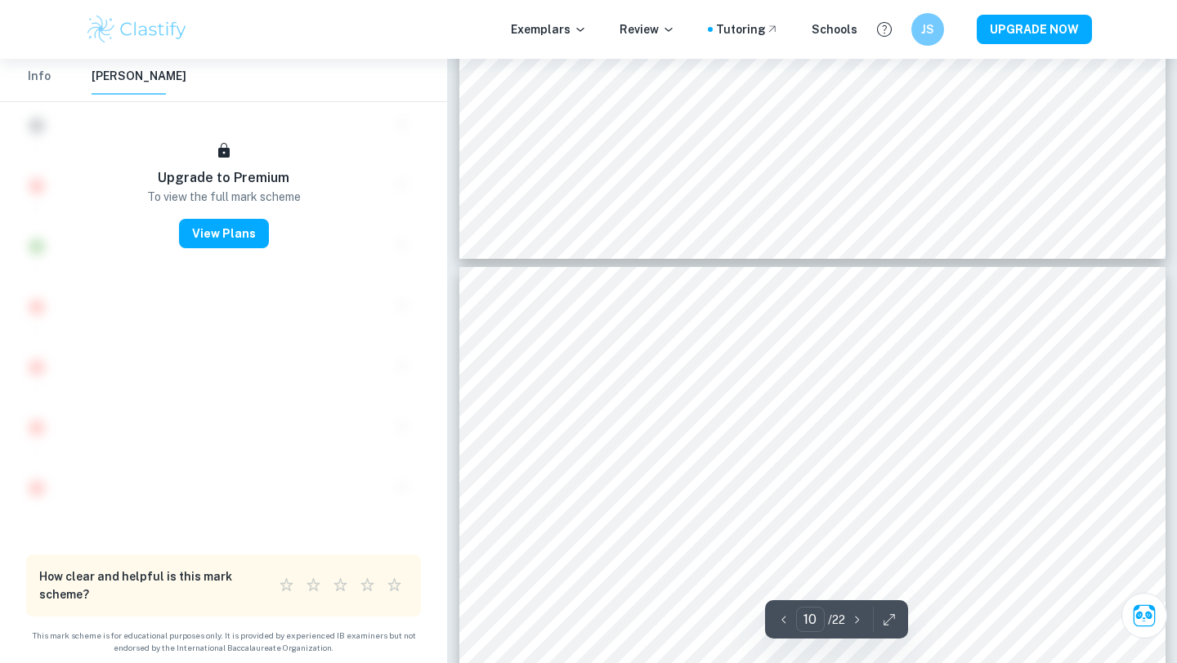
type input "11"
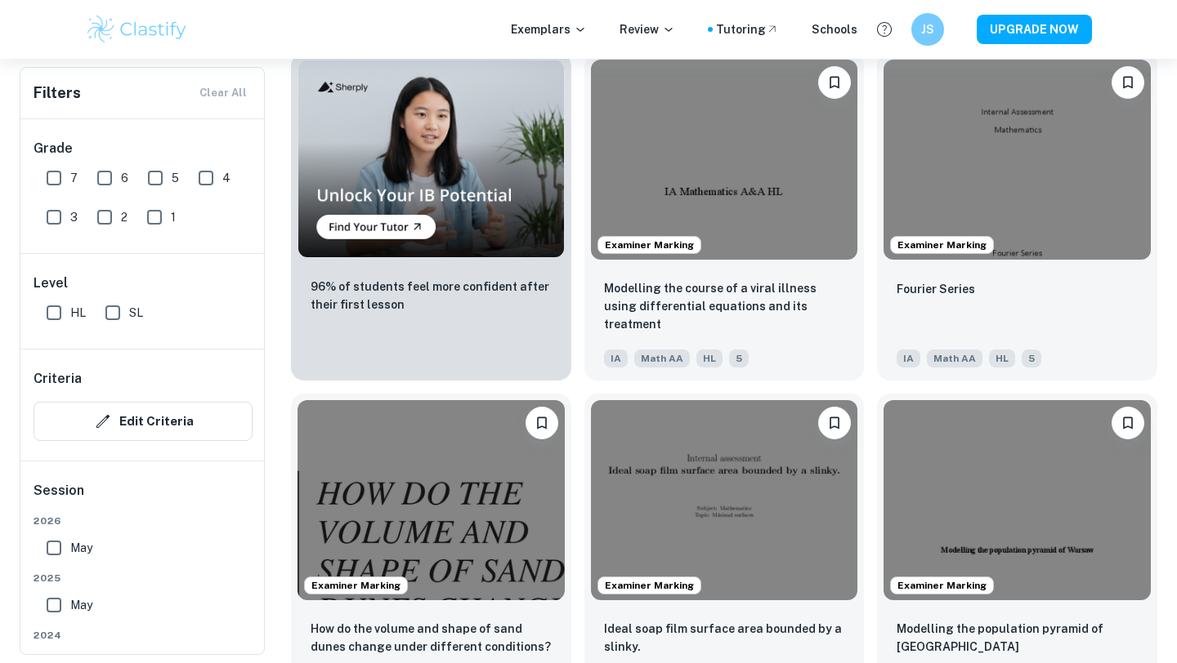
scroll to position [1856, 0]
